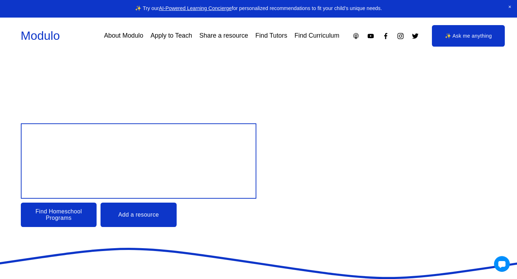
click at [122, 37] on link "About Modulo" at bounding box center [123, 35] width 39 height 13
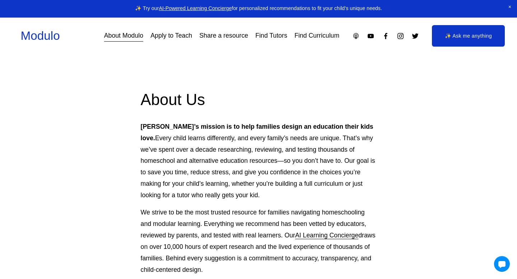
click at [169, 37] on link "Apply to Teach" at bounding box center [171, 35] width 42 height 13
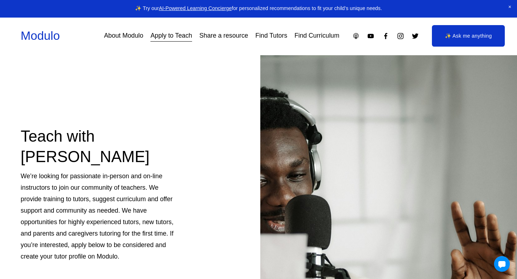
click at [230, 35] on link "Share a resource" at bounding box center [223, 35] width 49 height 13
